Goal: Complete application form

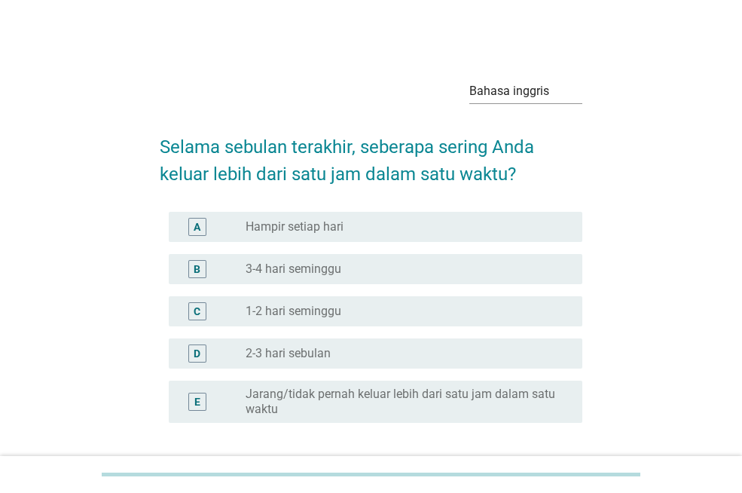
click at [271, 271] on font "3-4 hari seminggu" at bounding box center [294, 269] width 96 height 14
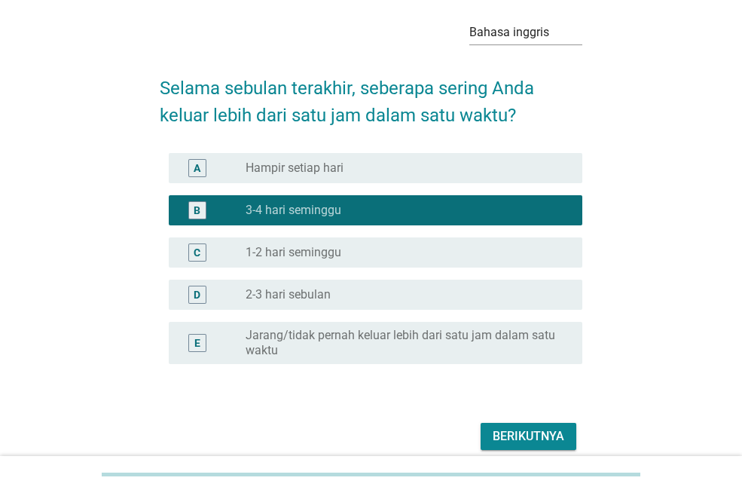
scroll to position [75, 0]
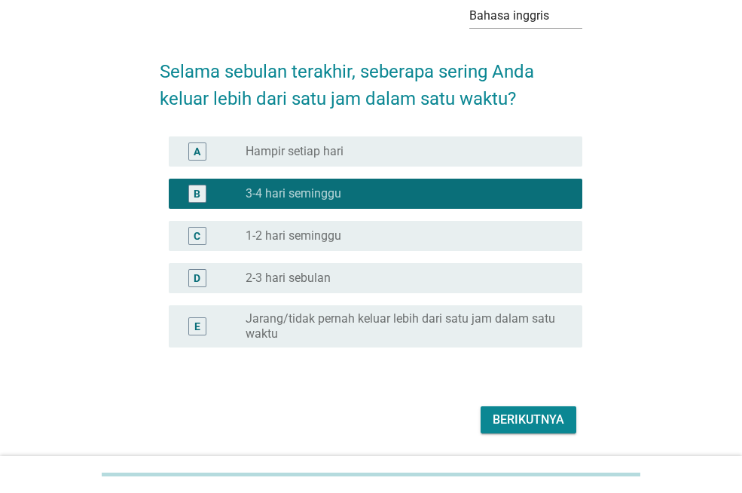
click at [322, 228] on font "1-2 hari seminggu" at bounding box center [294, 235] width 96 height 14
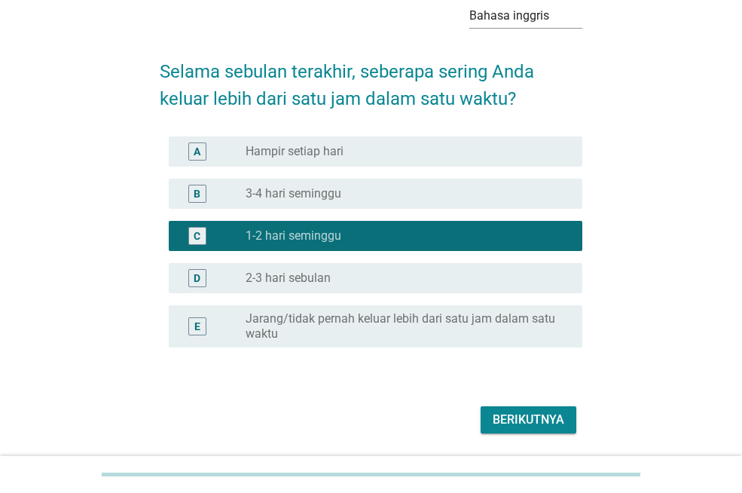
click at [295, 192] on font "3-4 hari seminggu" at bounding box center [294, 193] width 96 height 14
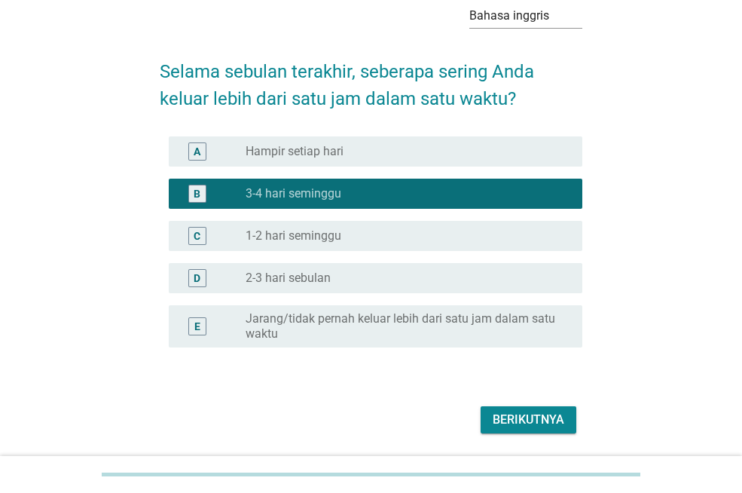
click at [504, 414] on font "Berikutnya" at bounding box center [529, 419] width 72 height 14
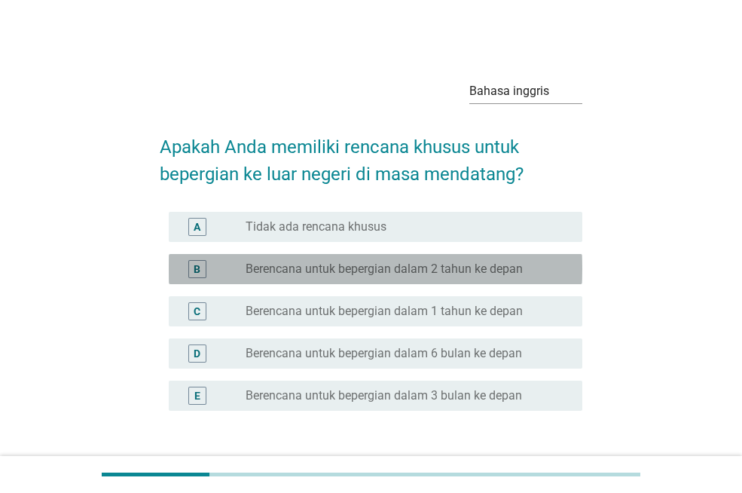
click at [289, 265] on font "Berencana untuk bepergian dalam 2 tahun ke depan" at bounding box center [384, 269] width 277 height 14
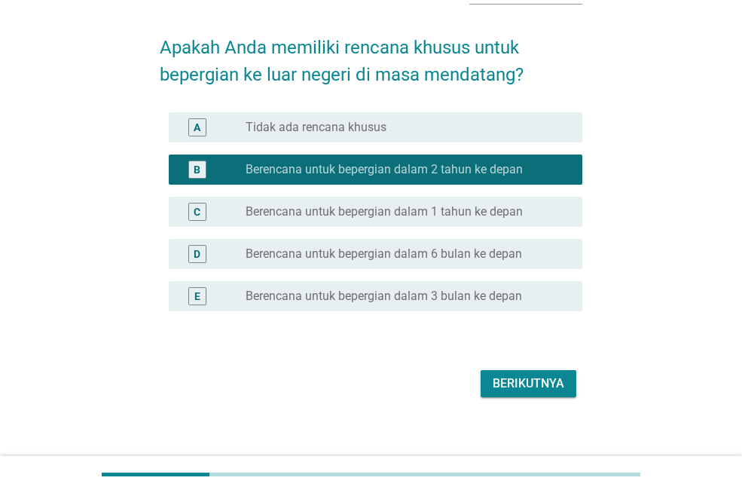
scroll to position [112, 0]
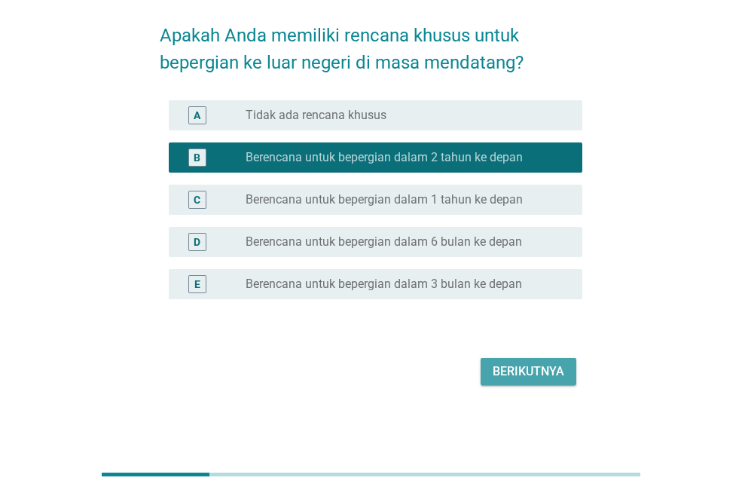
click at [497, 366] on font "Berikutnya" at bounding box center [529, 371] width 72 height 14
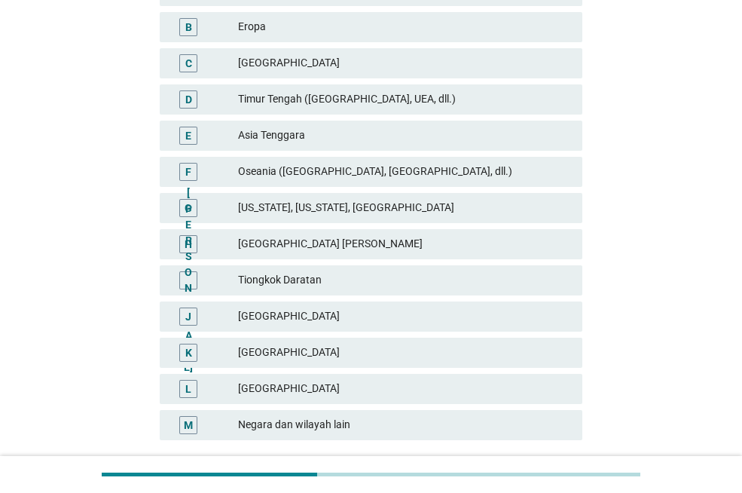
scroll to position [302, 0]
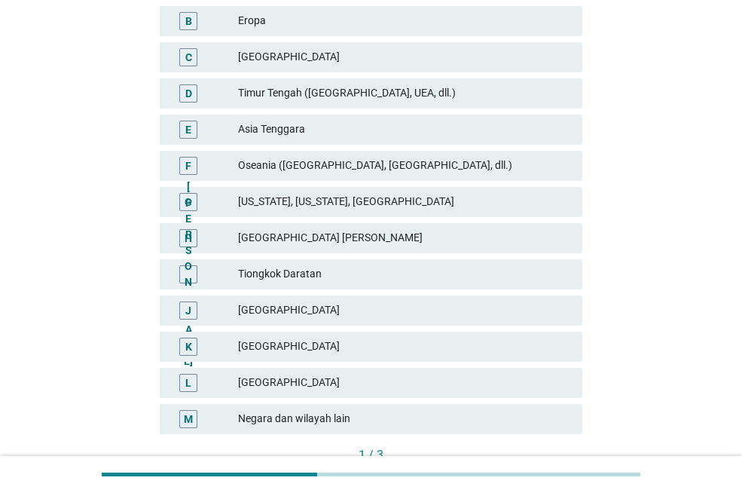
click at [308, 338] on div "[GEOGRAPHIC_DATA]" at bounding box center [404, 347] width 332 height 18
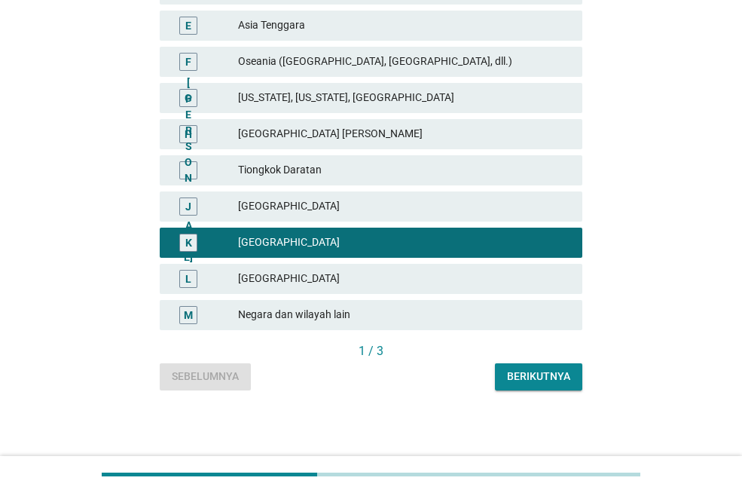
scroll to position [406, 0]
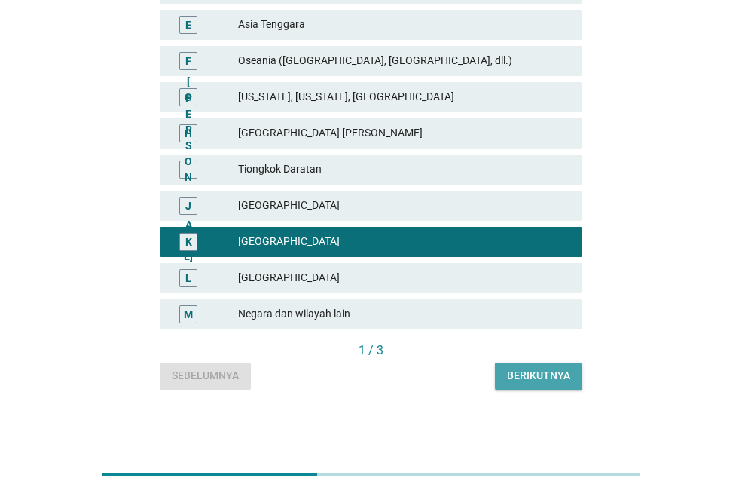
click at [532, 375] on font "Berikutnya" at bounding box center [538, 375] width 63 height 12
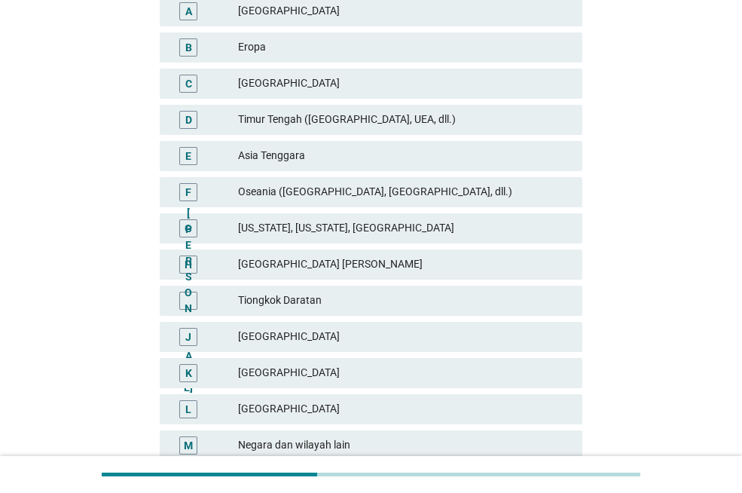
scroll to position [302, 0]
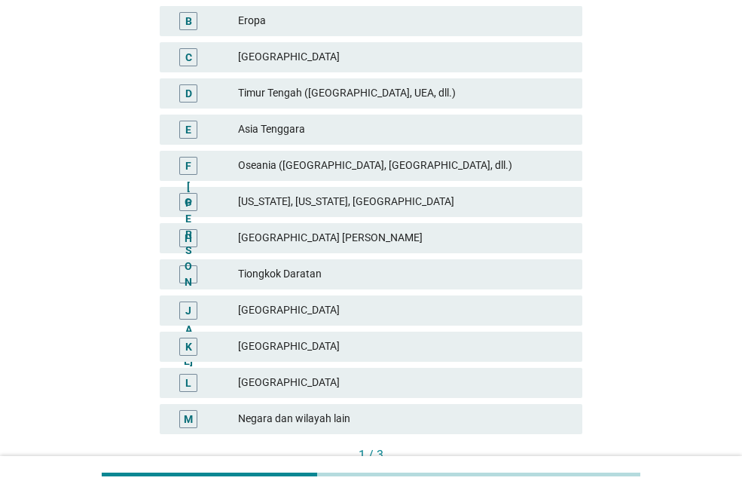
click at [294, 341] on font "[GEOGRAPHIC_DATA]" at bounding box center [404, 346] width 332 height 16
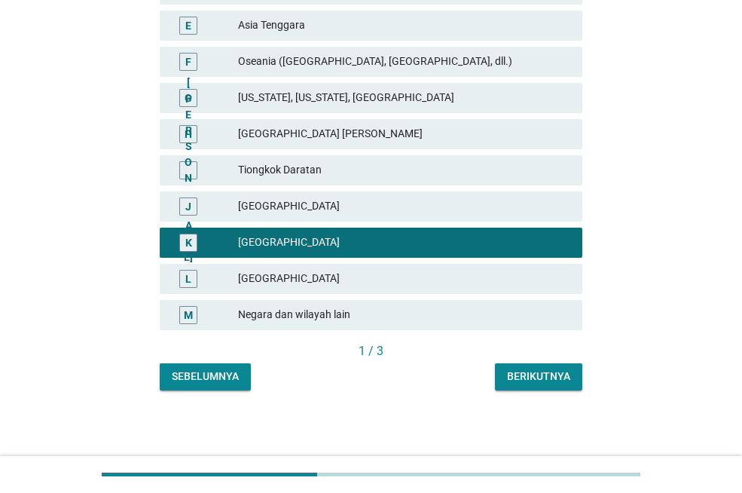
scroll to position [406, 0]
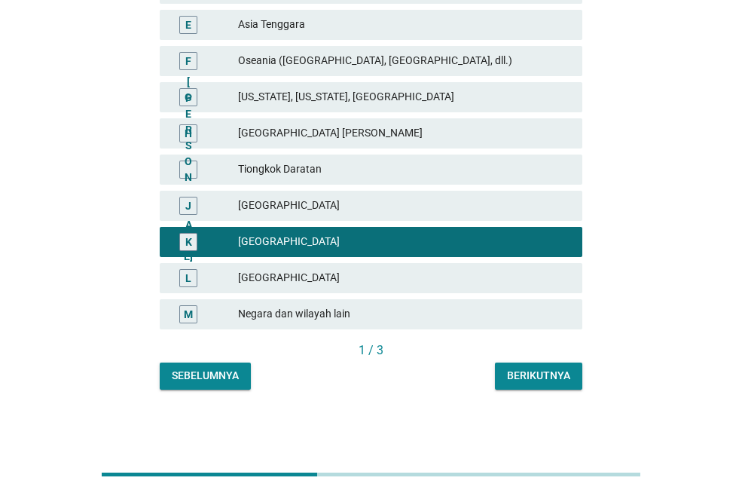
click at [535, 378] on font "Berikutnya" at bounding box center [538, 375] width 63 height 12
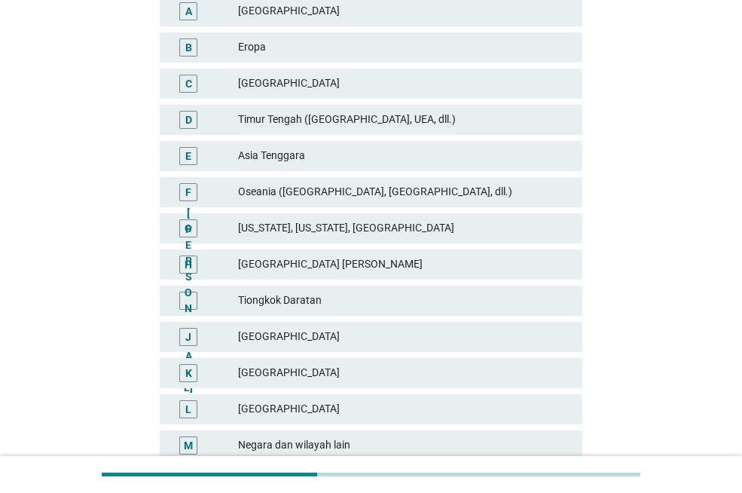
scroll to position [302, 0]
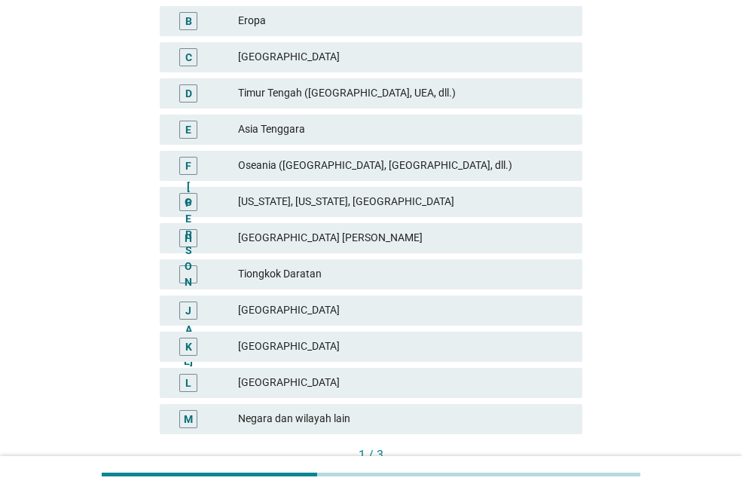
click at [266, 350] on font "[GEOGRAPHIC_DATA]" at bounding box center [289, 346] width 102 height 12
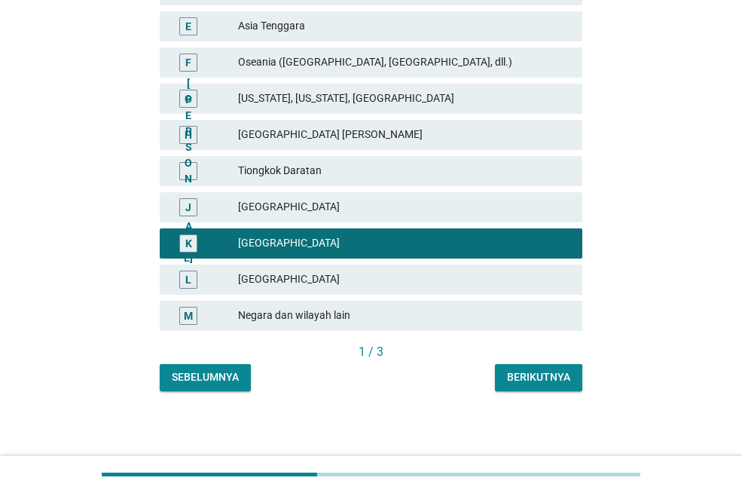
scroll to position [406, 0]
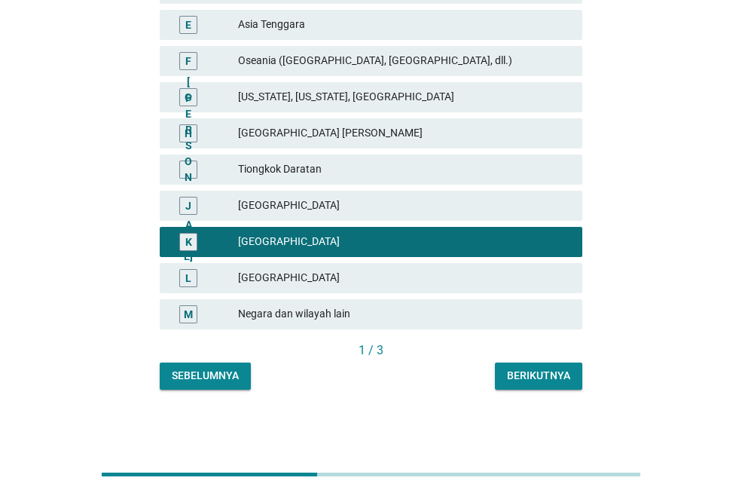
click at [532, 384] on button "Berikutnya" at bounding box center [538, 376] width 87 height 27
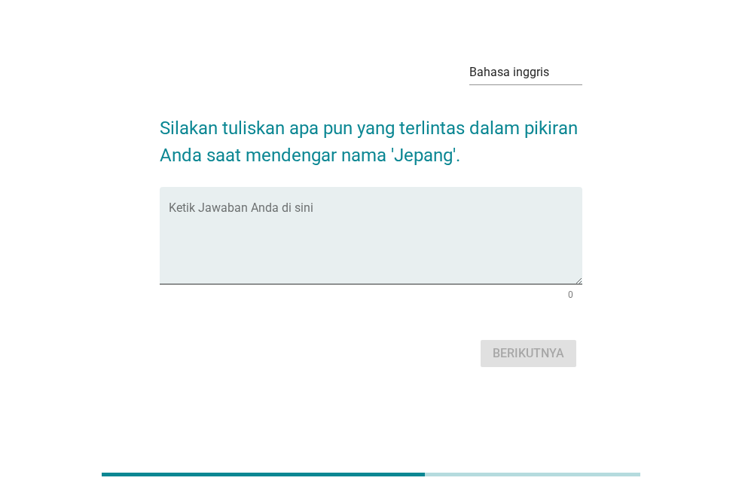
scroll to position [0, 0]
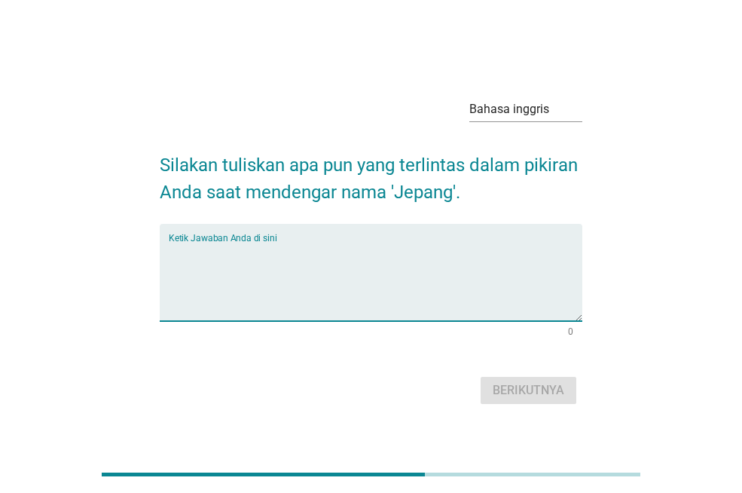
click at [216, 300] on textarea "Ketik Jawaban Anda di sini" at bounding box center [376, 281] width 414 height 79
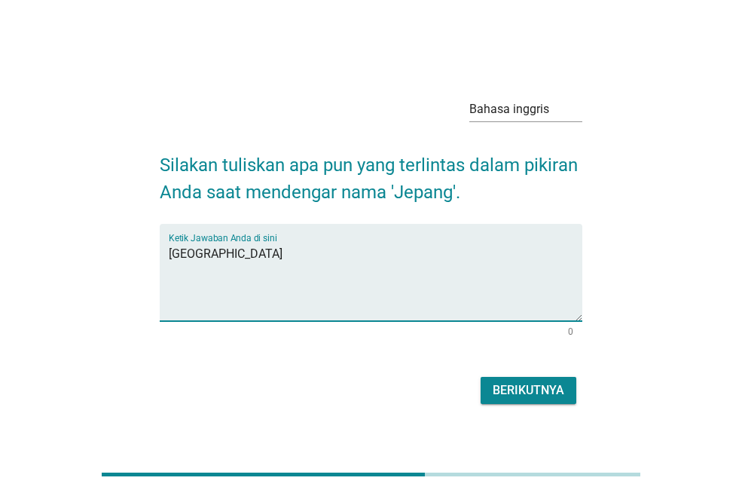
type textarea "[GEOGRAPHIC_DATA]"
click at [514, 378] on button "Berikutnya" at bounding box center [529, 390] width 96 height 27
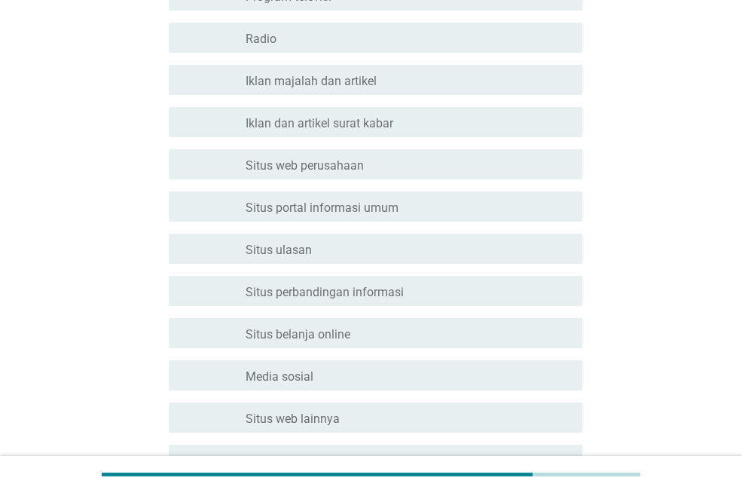
scroll to position [302, 0]
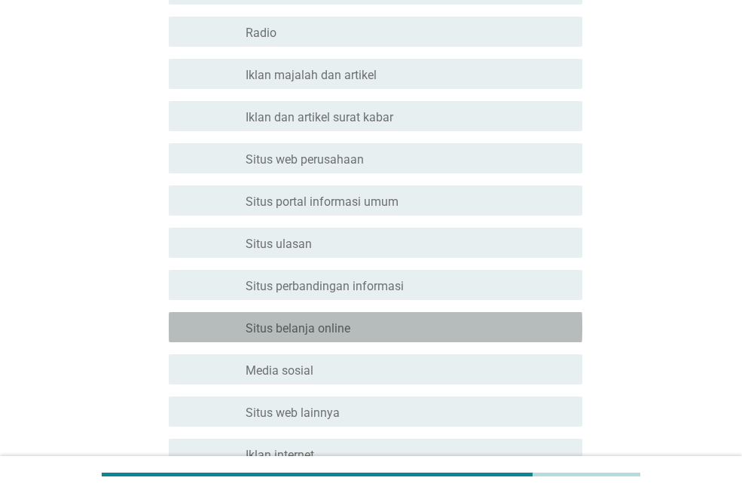
click at [268, 332] on font "Situs belanja online" at bounding box center [298, 328] width 105 height 14
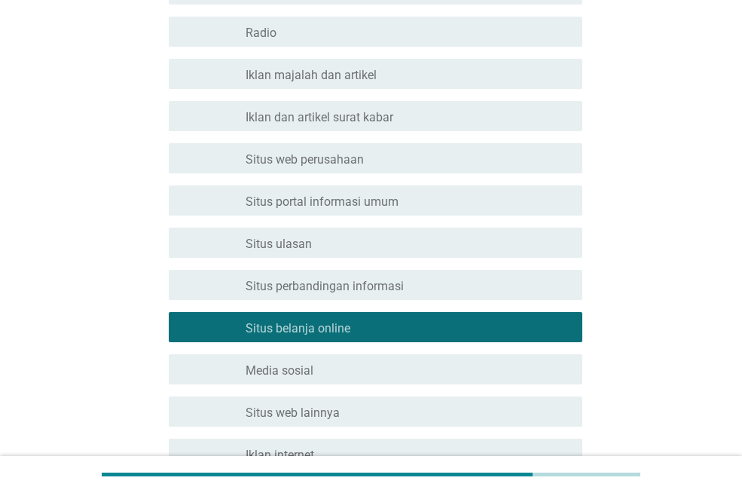
click at [263, 360] on div "garis besar kotak centang kosong Media sosial" at bounding box center [408, 369] width 325 height 18
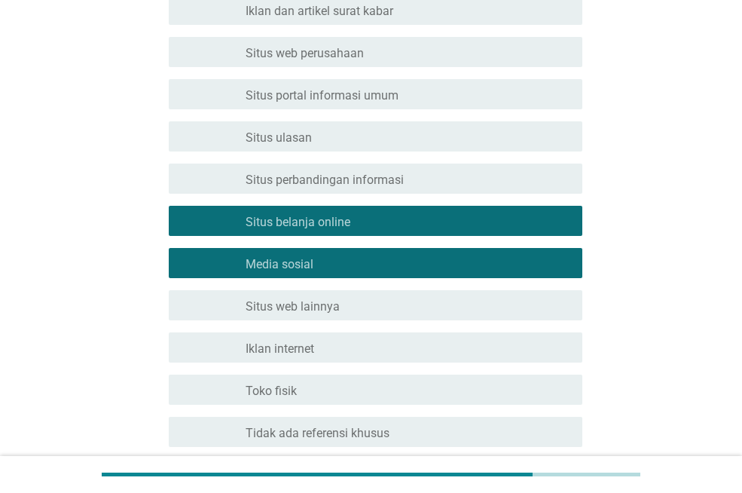
scroll to position [537, 0]
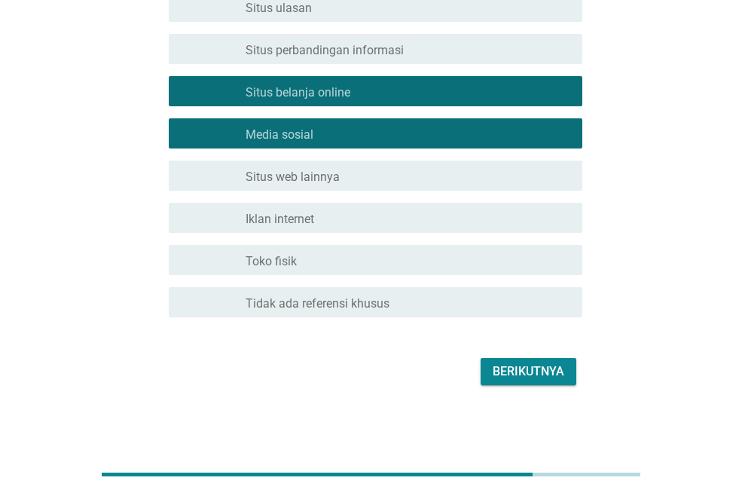
click at [521, 368] on font "Berikutnya" at bounding box center [529, 371] width 72 height 14
